Goal: Task Accomplishment & Management: Manage account settings

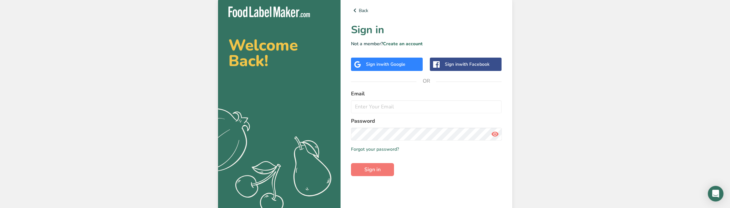
click at [367, 69] on div "Sign in with Google" at bounding box center [387, 64] width 72 height 13
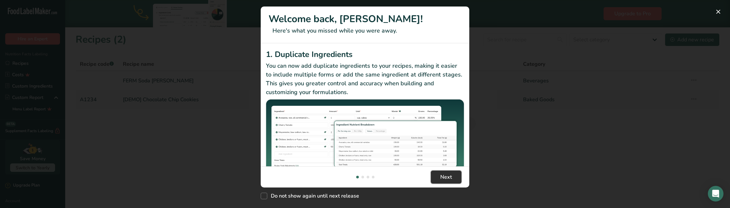
click at [451, 179] on button "Next" at bounding box center [446, 177] width 31 height 13
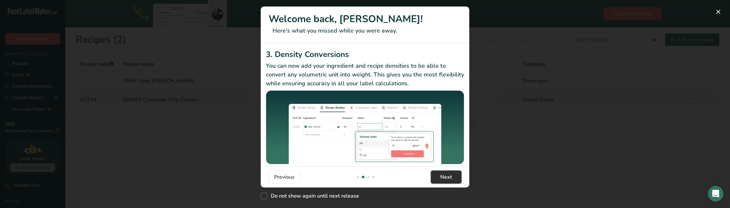
click at [451, 179] on button "Next" at bounding box center [446, 177] width 31 height 13
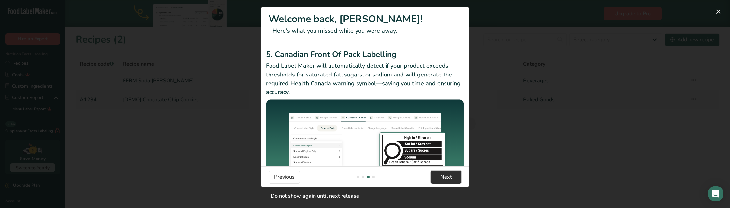
click at [451, 179] on button "Next" at bounding box center [446, 177] width 31 height 13
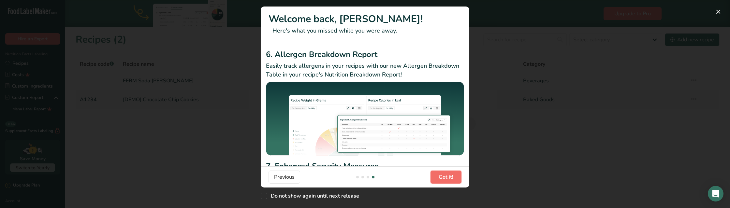
click at [451, 179] on span "Got it!" at bounding box center [445, 177] width 15 height 8
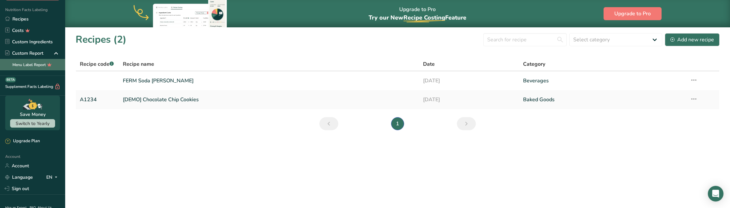
scroll to position [46, 0]
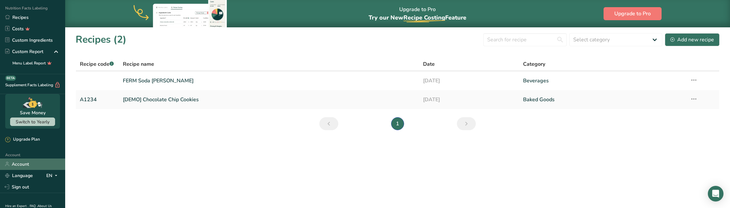
click at [24, 165] on link "Account" at bounding box center [32, 164] width 65 height 11
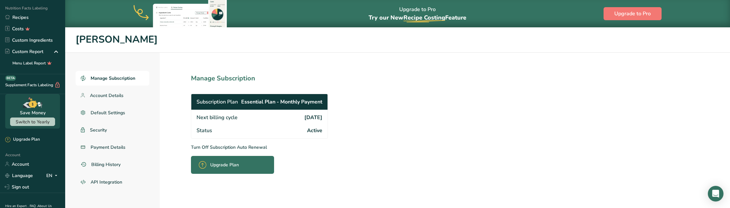
click at [207, 148] on p "Turn Off Subscription Auto Renewal" at bounding box center [273, 147] width 165 height 7
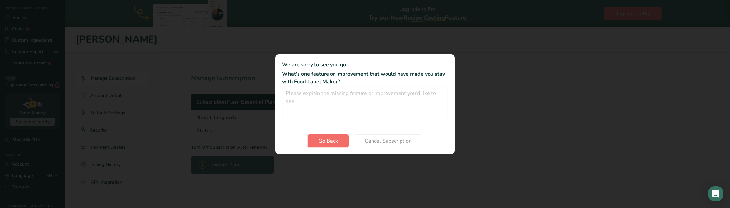
click at [328, 141] on span "Go Back" at bounding box center [328, 141] width 20 height 8
